Goal: Navigation & Orientation: Find specific page/section

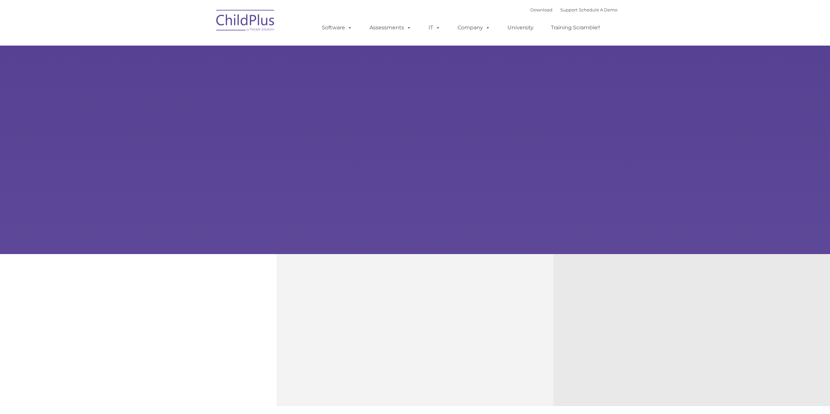
type input ""
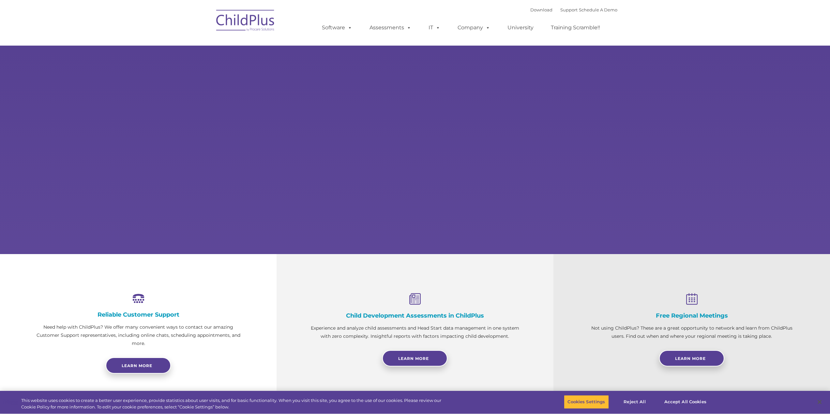
select select "MEDIUM"
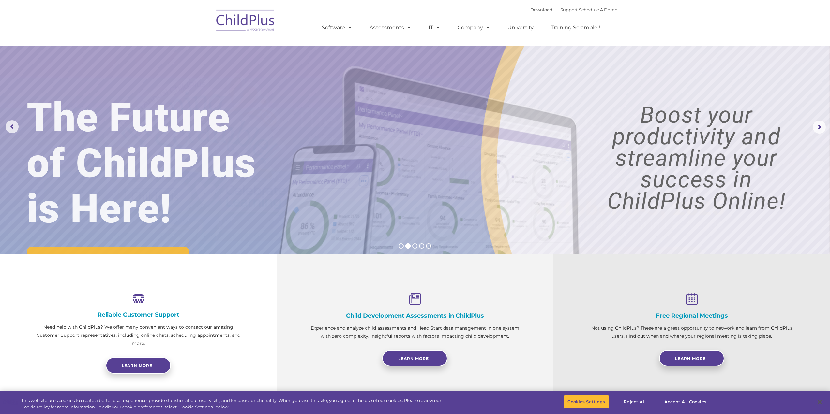
click at [257, 22] on img at bounding box center [245, 21] width 65 height 33
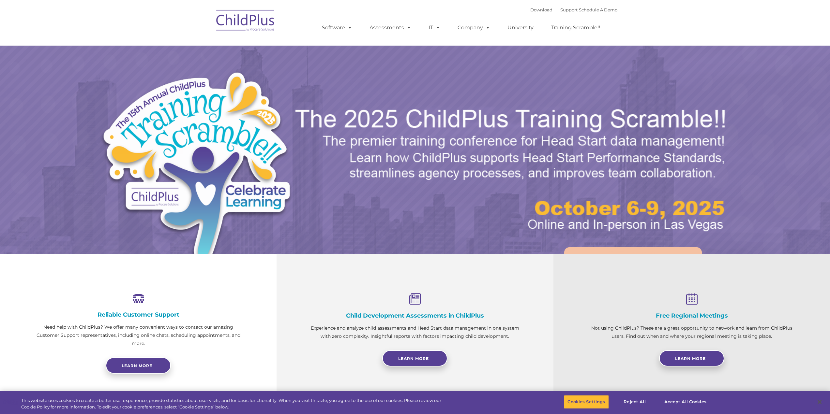
select select "MEDIUM"
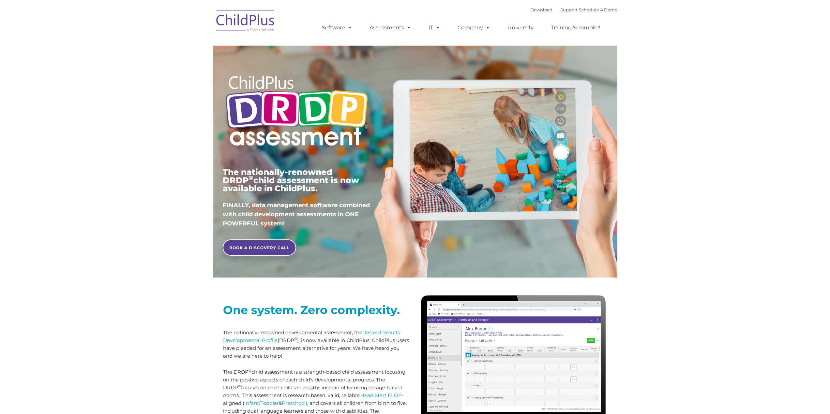
type input ""
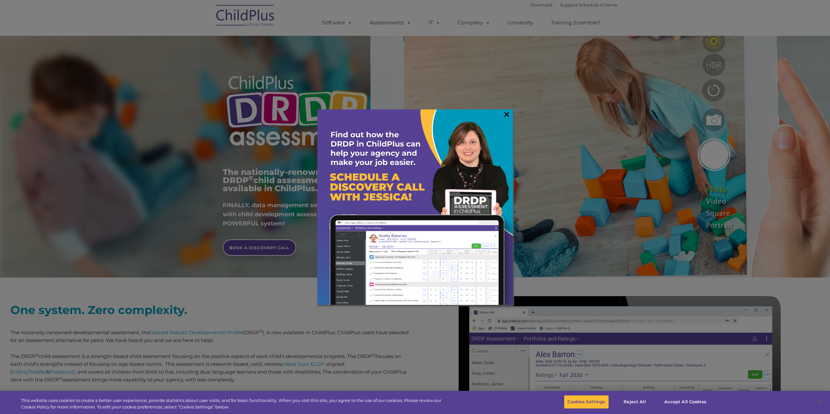
click at [509, 117] on link "×" at bounding box center [506, 114] width 7 height 7
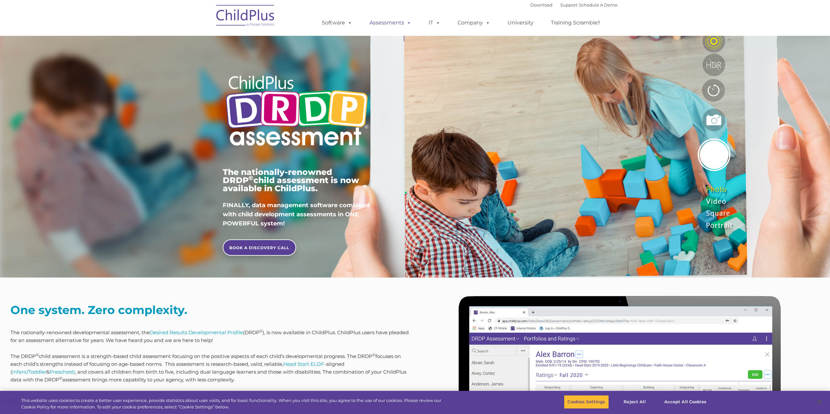
click at [409, 25] on span at bounding box center [407, 23] width 7 height 6
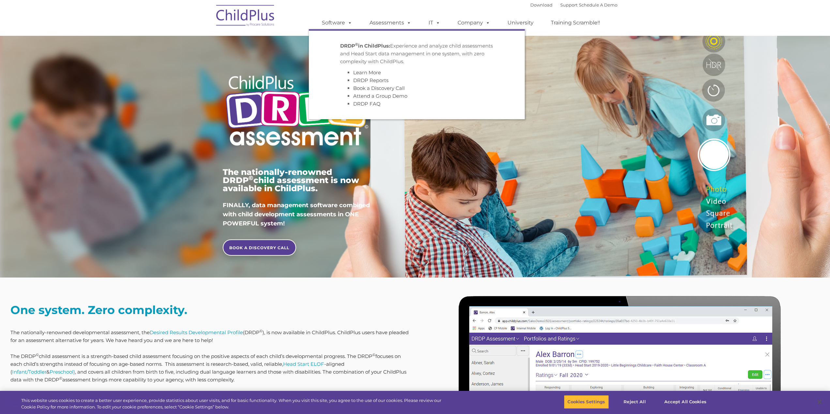
click at [398, 6] on div "Download Support | Schedule A Demo  MENU MENU Software ChildPlus: The original…" at bounding box center [463, 18] width 308 height 36
